Goal: Transaction & Acquisition: Purchase product/service

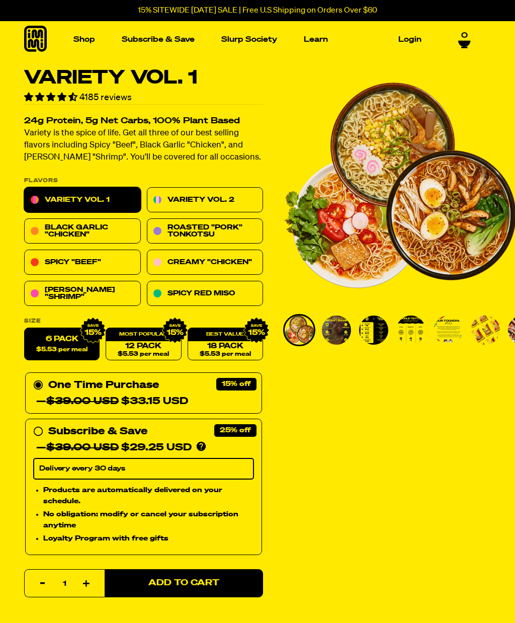
click at [27, 39] on icon at bounding box center [35, 39] width 23 height 26
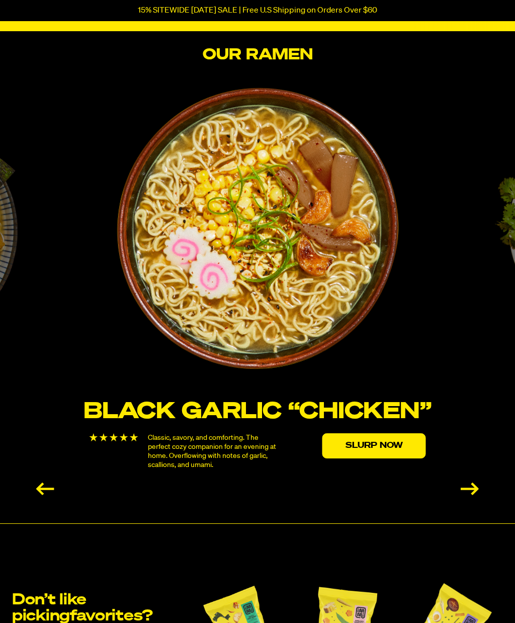
scroll to position [1576, 0]
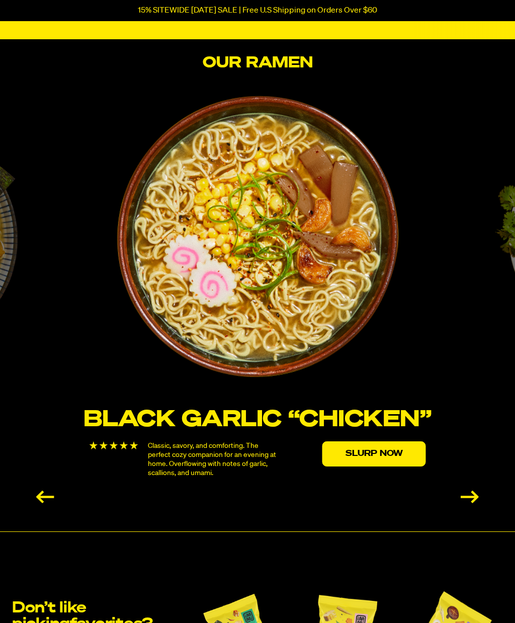
click at [356, 458] on link "Slurp Now" at bounding box center [375, 453] width 104 height 25
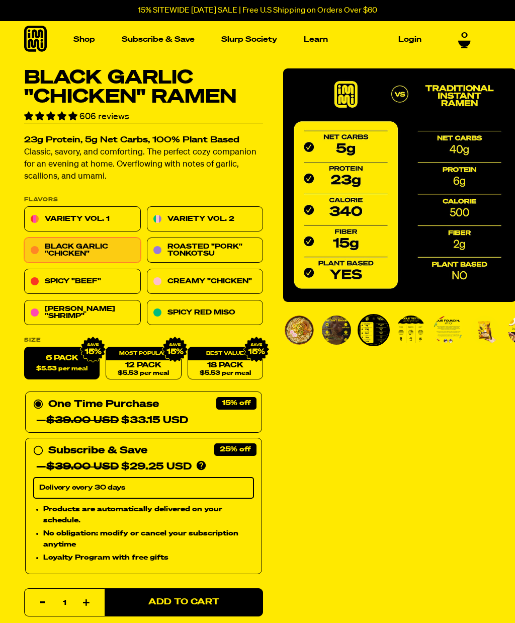
click at [455, 331] on img "Go to slide 5" at bounding box center [448, 329] width 29 height 29
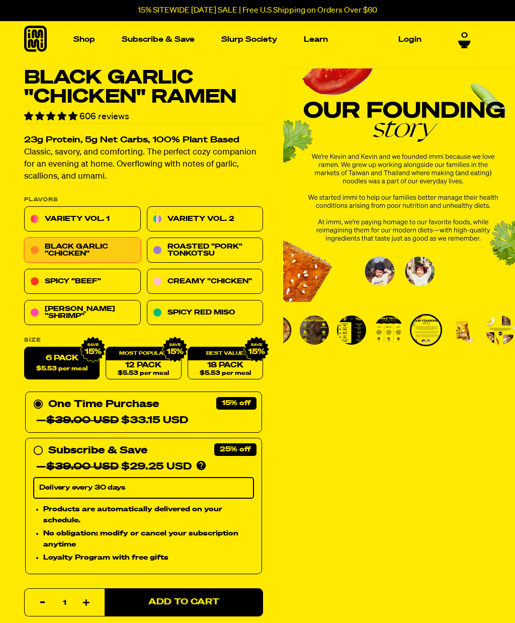
click at [321, 334] on img "Go to slide 2" at bounding box center [314, 329] width 29 height 29
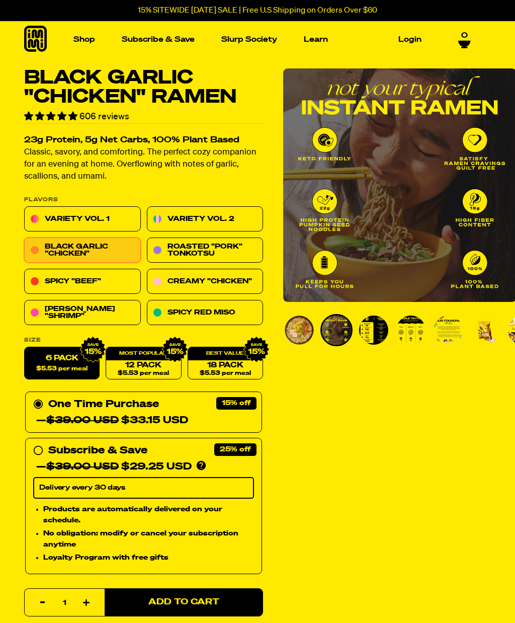
click at [379, 333] on img "Go to slide 3" at bounding box center [373, 329] width 29 height 29
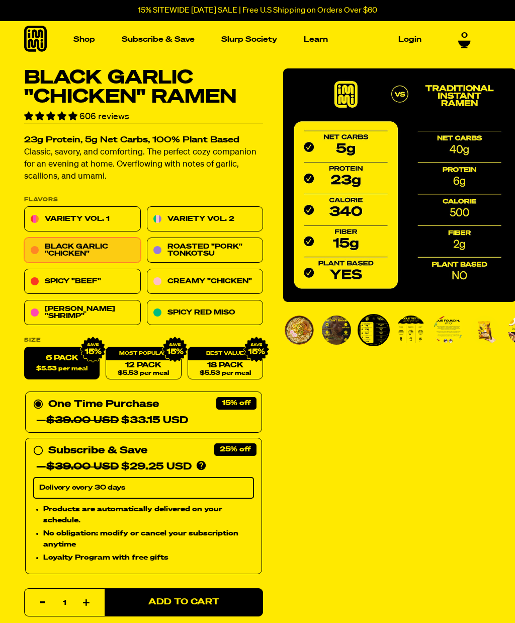
click at [408, 333] on img "Go to slide 4" at bounding box center [411, 329] width 29 height 29
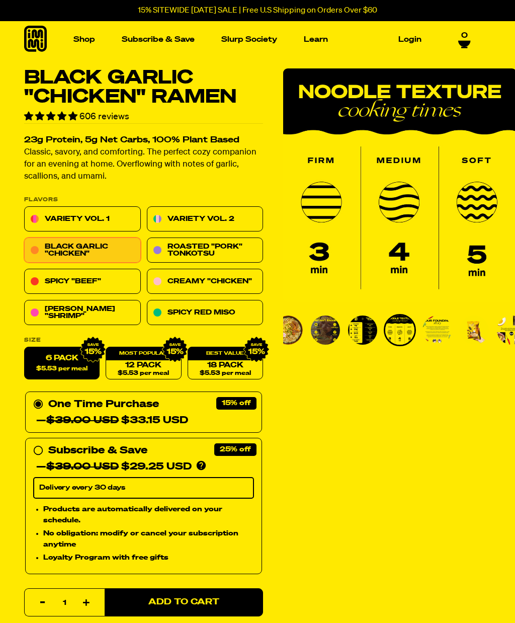
click at [480, 338] on img "Go to slide 6" at bounding box center [474, 329] width 29 height 29
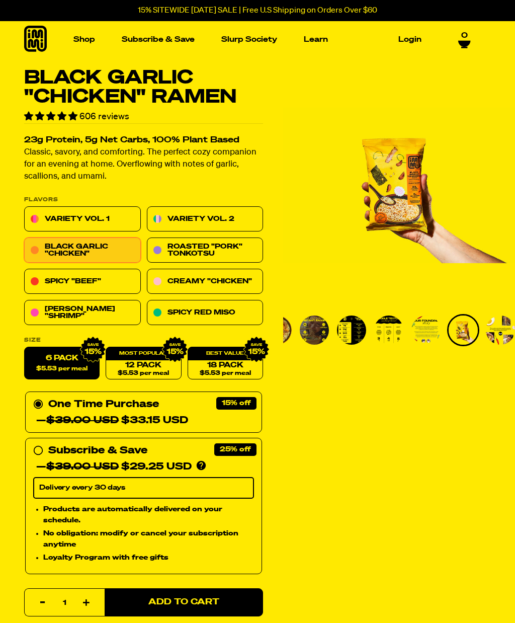
click at [500, 341] on img "Go to slide 7" at bounding box center [500, 329] width 29 height 29
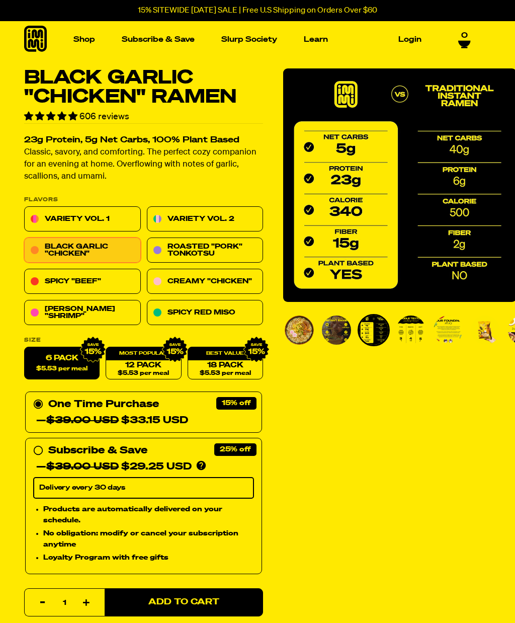
click at [415, 338] on img "Go to slide 4" at bounding box center [411, 329] width 29 height 29
